Goal: Find specific page/section: Find specific page/section

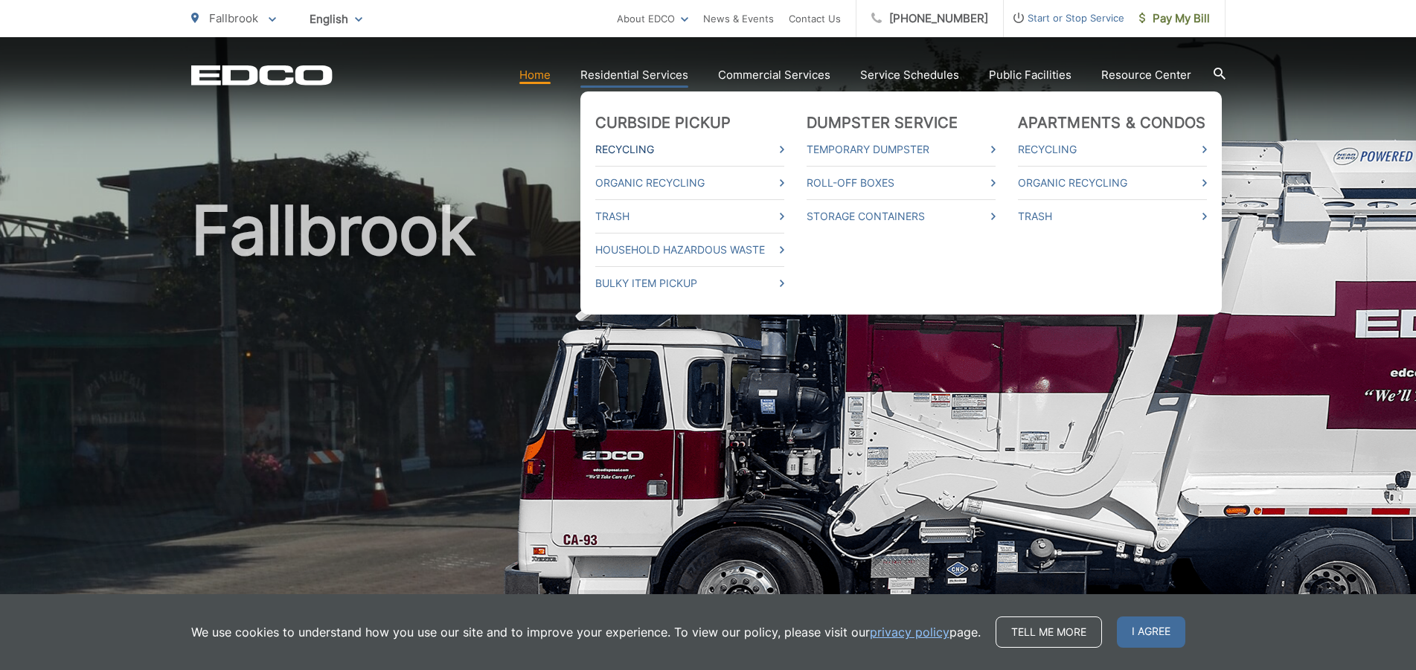
click at [652, 152] on link "Recycling" at bounding box center [689, 150] width 189 height 18
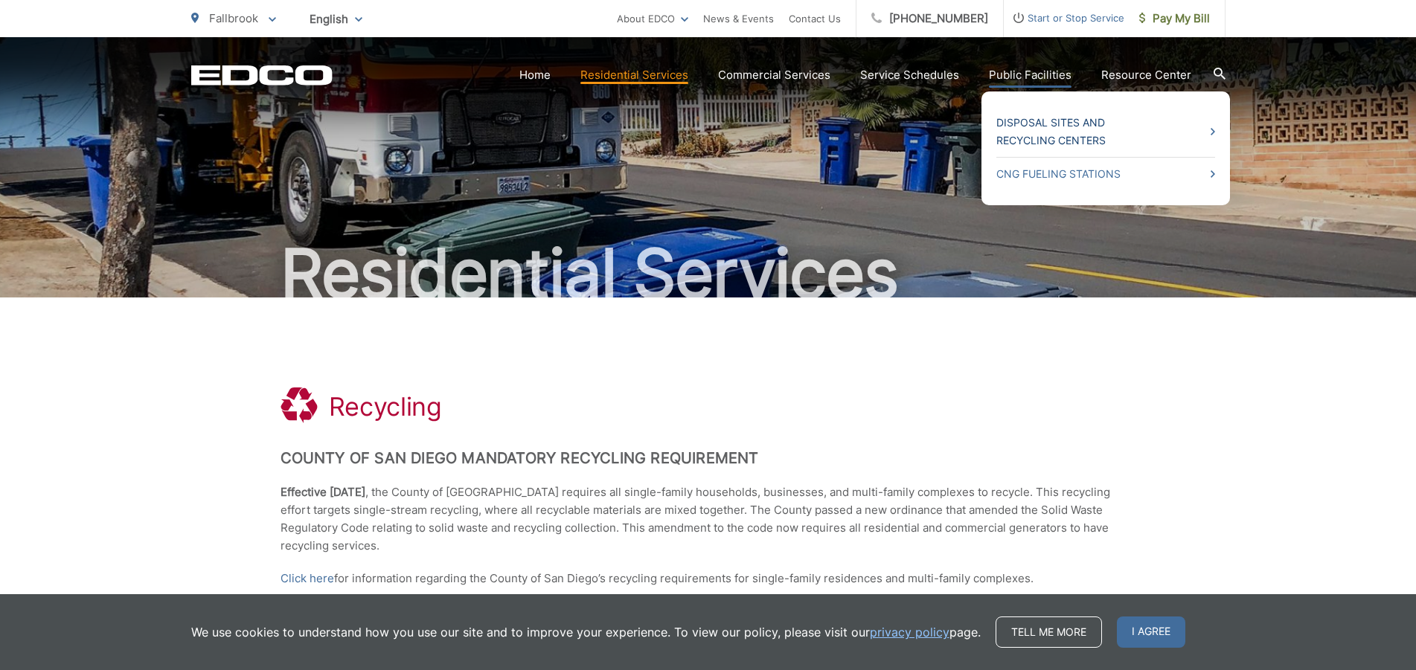
click at [1038, 133] on link "Disposal Sites and Recycling Centers" at bounding box center [1105, 132] width 219 height 36
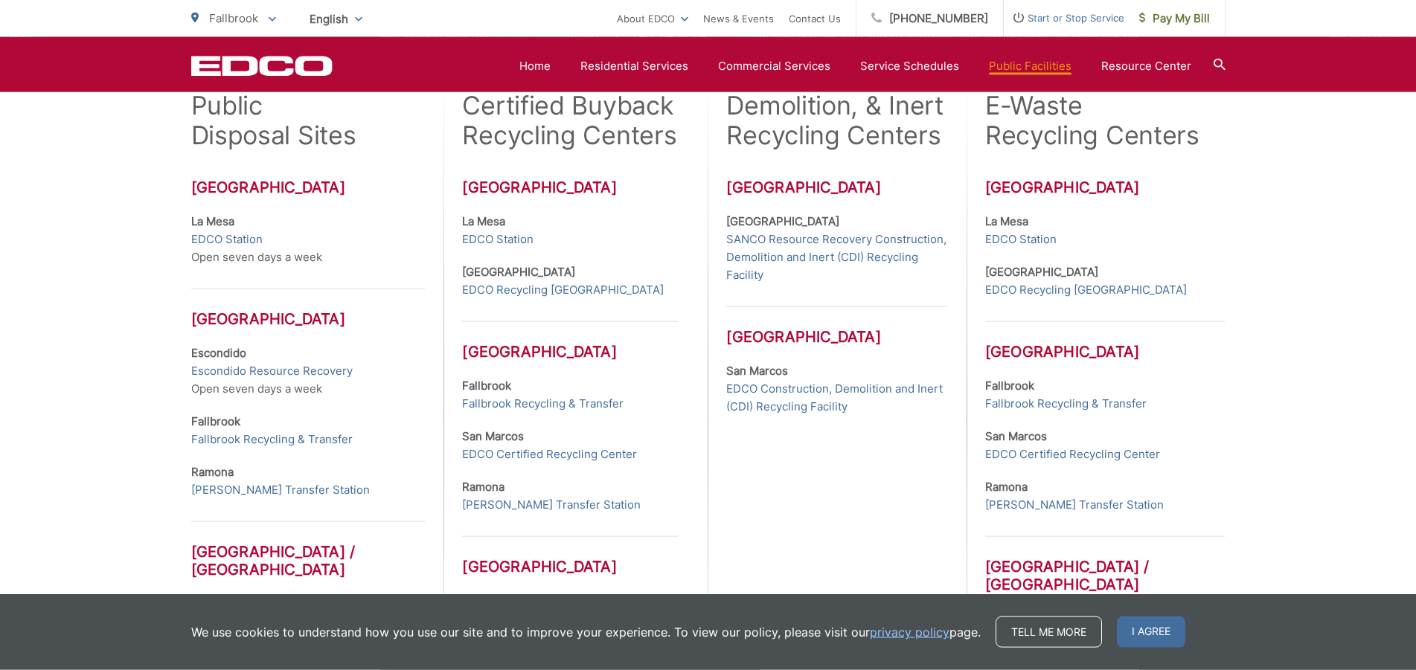
scroll to position [531, 0]
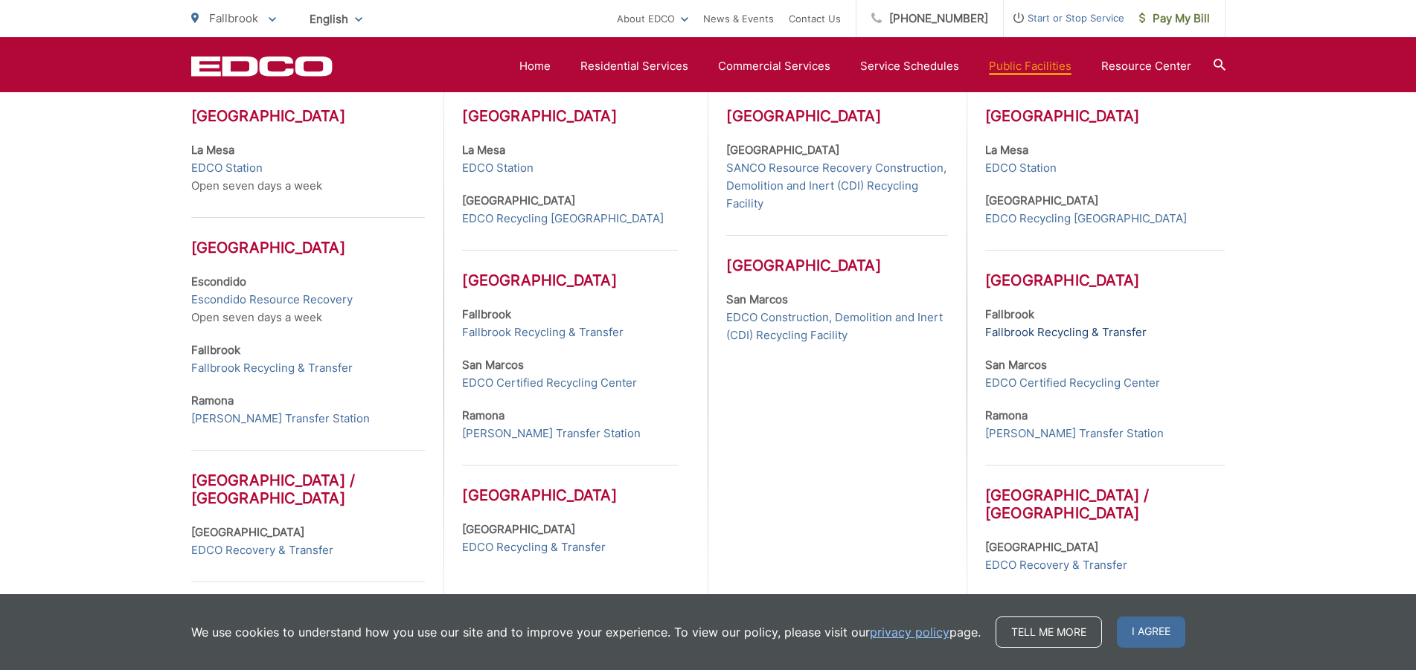
click at [1077, 333] on link "Fallbrook Recycling & Transfer" at bounding box center [1065, 333] width 161 height 18
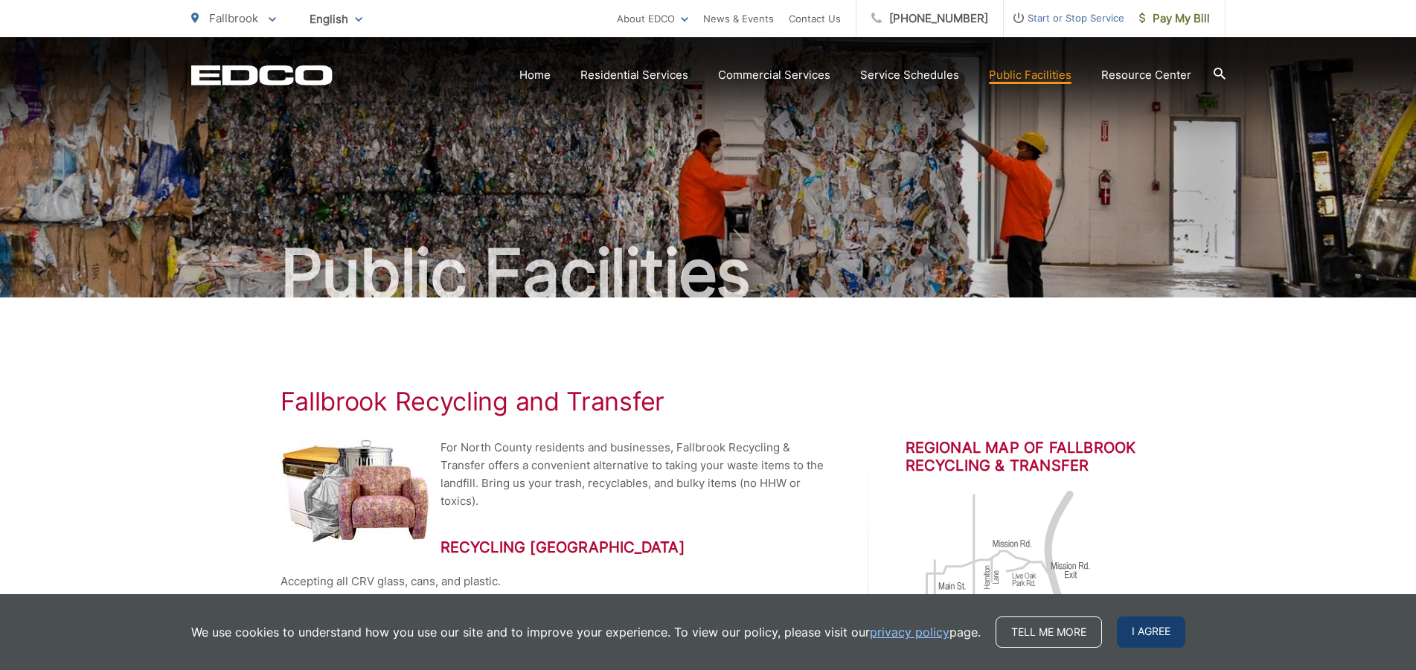
click at [1143, 634] on span "I agree" at bounding box center [1151, 632] width 68 height 31
